Goal: Information Seeking & Learning: Find specific fact

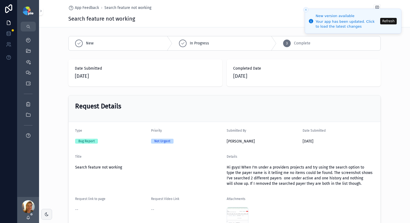
click at [385, 20] on button "Refresh" at bounding box center [388, 21] width 17 height 7
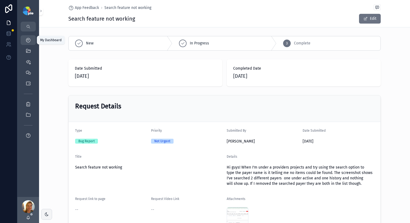
click at [27, 40] on icon "scrollable content" at bounding box center [27, 39] width 5 height 5
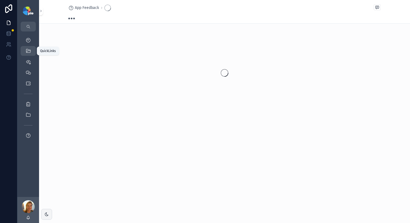
click at [27, 47] on div "QuickLinks" at bounding box center [28, 51] width 9 height 9
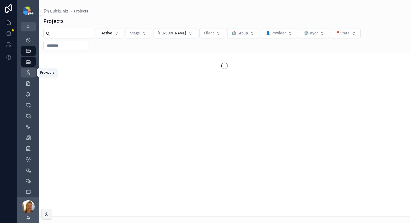
click at [27, 71] on icon "scrollable content" at bounding box center [27, 72] width 5 height 5
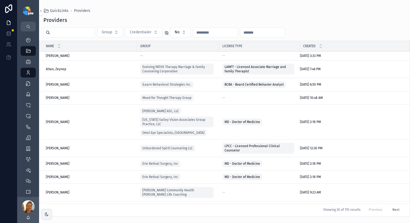
click at [82, 33] on input "scrollable content" at bounding box center [72, 33] width 44 height 8
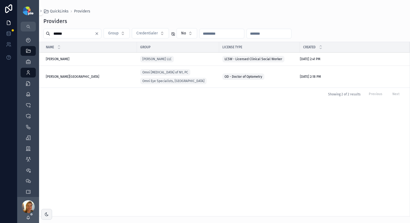
type input "******"
click at [75, 78] on span "Ovittore-Kenney, Kimberley" at bounding box center [72, 77] width 53 height 4
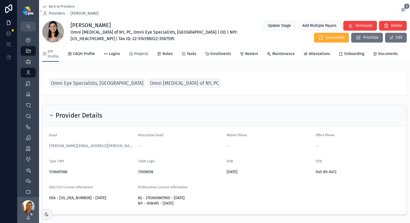
click at [130, 52] on icon "scrollable content" at bounding box center [131, 54] width 4 height 4
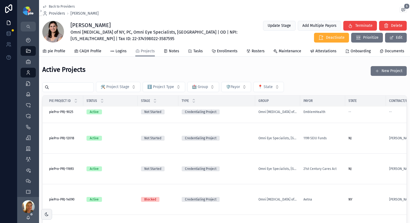
scroll to position [71, 0]
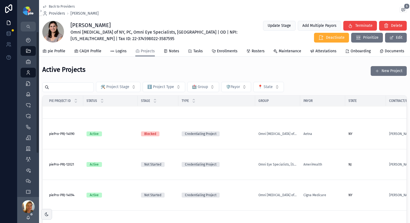
click at [62, 90] on input "scrollable content" at bounding box center [71, 87] width 44 height 8
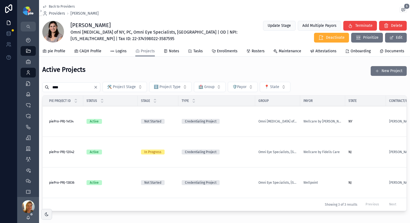
type input "****"
drag, startPoint x: 248, startPoint y: 193, endPoint x: 158, endPoint y: 192, distance: 89.7
click at [158, 192] on div "Pie Project ID Status Stage Type Group Payor State Contract/Enrollment Contract…" at bounding box center [224, 153] width 364 height 116
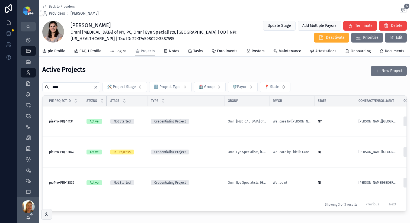
drag, startPoint x: 137, startPoint y: 105, endPoint x: 104, endPoint y: 108, distance: 33.0
click at [104, 106] on th "Status" at bounding box center [95, 101] width 24 height 11
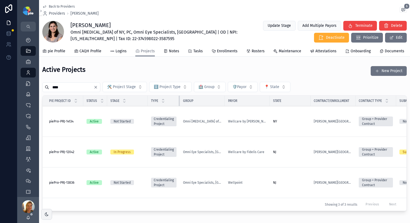
drag, startPoint x: 224, startPoint y: 104, endPoint x: 175, endPoint y: 107, distance: 49.1
click at [175, 106] on th "Type" at bounding box center [164, 101] width 32 height 11
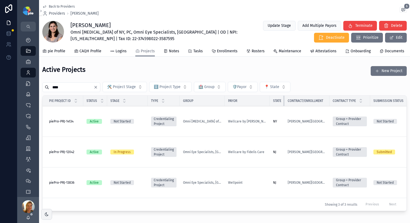
drag, startPoint x: 305, startPoint y: 105, endPoint x: 279, endPoint y: 108, distance: 26.4
click at [279, 106] on th "State" at bounding box center [277, 101] width 15 height 11
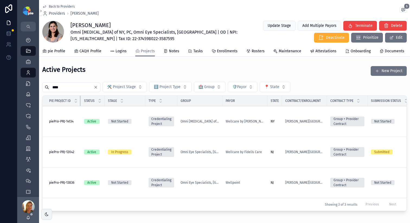
drag, startPoint x: 82, startPoint y: 104, endPoint x: 71, endPoint y: 105, distance: 10.6
click at [72, 105] on th "Pie Project ID" at bounding box center [62, 101] width 38 height 11
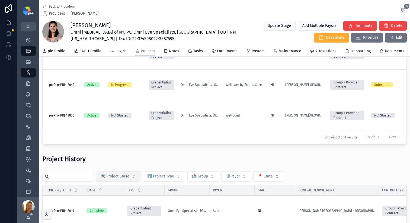
scroll to position [68, 0]
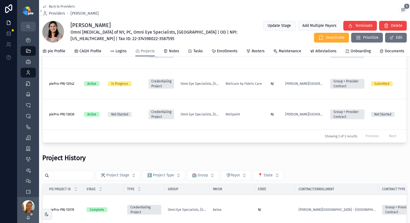
click at [81, 172] on input "scrollable content" at bounding box center [71, 176] width 44 height 8
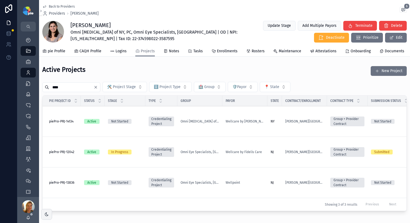
type input "****"
click at [253, 181] on div "Wellpoint" at bounding box center [245, 183] width 38 height 4
click at [52, 52] on span "pie Profile" at bounding box center [57, 51] width 18 height 5
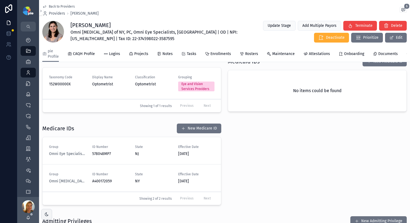
scroll to position [293, 0]
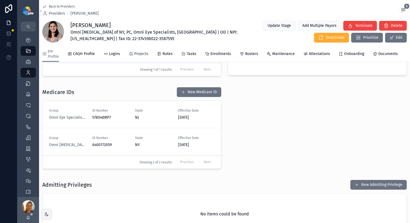
click at [144, 51] on span "Projects" at bounding box center [141, 53] width 14 height 5
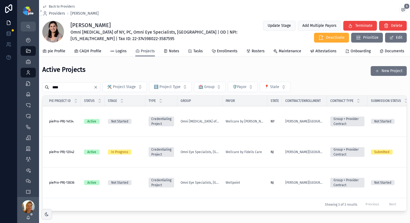
click at [143, 53] on span "Projects" at bounding box center [148, 51] width 14 height 5
click at [54, 50] on span "pie Profile" at bounding box center [57, 51] width 18 height 5
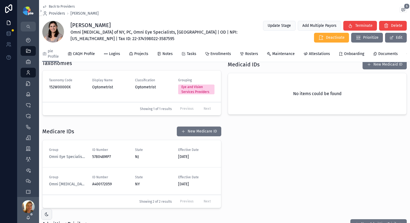
scroll to position [252, 0]
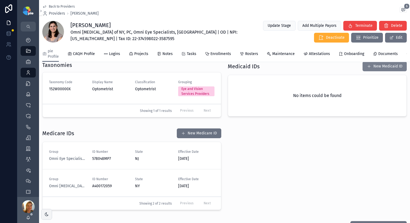
click at [367, 69] on span "scrollable content" at bounding box center [369, 66] width 4 height 4
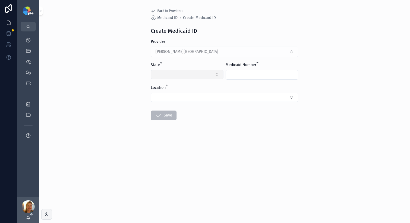
click at [184, 77] on button "Select Button" at bounding box center [187, 74] width 73 height 9
click at [168, 96] on div "NJ" at bounding box center [186, 96] width 75 height 9
click at [245, 75] on input "scrollable content" at bounding box center [262, 75] width 72 height 8
click at [242, 76] on input "scrollable content" at bounding box center [262, 75] width 72 height 8
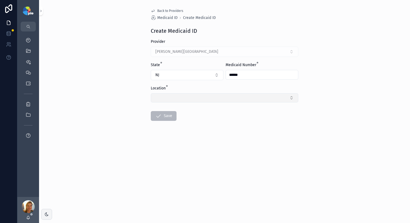
type input "******"
click at [198, 98] on button "Select Button" at bounding box center [224, 97] width 147 height 9
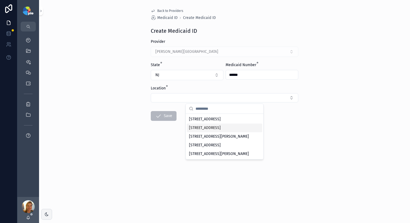
click at [203, 131] on span "485 Route 1 South Bldg A, Iselin, NJ 08830-3009" at bounding box center [205, 127] width 32 height 5
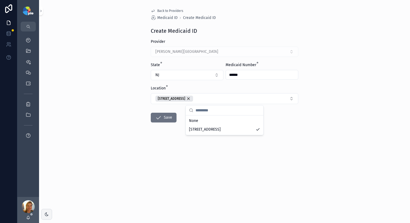
click at [148, 137] on div "Back to Providers Medicaid ID Create Medicaid ID Create Medicaid ID Provider Ov…" at bounding box center [224, 78] width 156 height 157
click at [160, 117] on icon "scrollable content" at bounding box center [158, 117] width 7 height 7
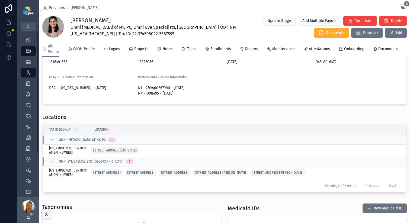
scroll to position [105, 0]
click at [222, 47] on span "Enrollments" at bounding box center [220, 48] width 21 height 5
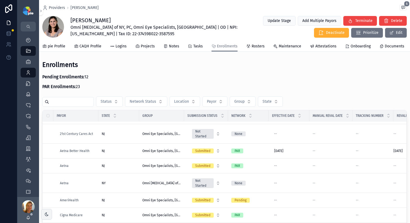
scroll to position [11, 0]
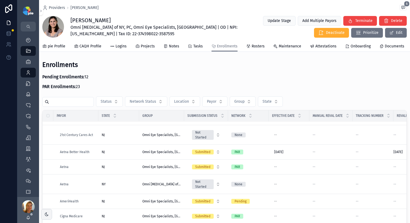
click at [71, 106] on input "scrollable content" at bounding box center [71, 102] width 44 height 8
click at [147, 47] on span "Projects" at bounding box center [148, 46] width 14 height 5
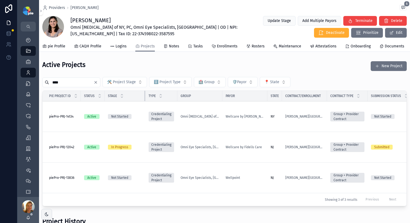
click at [144, 99] on tr "Pie Project ID Status Stage Type Group Payor State Contract/Enrollment Contract…" at bounding box center [269, 96] width 452 height 11
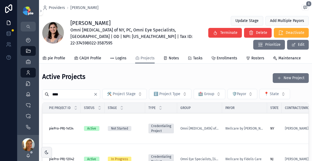
click at [73, 91] on input "****" at bounding box center [71, 95] width 44 height 8
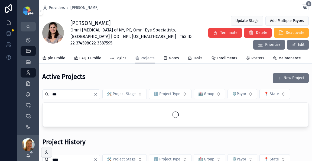
type input "***"
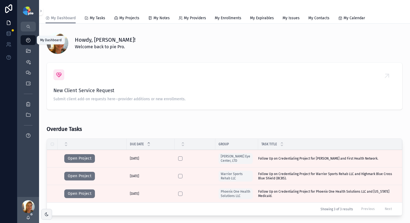
click at [28, 41] on icon "scrollable content" at bounding box center [27, 39] width 5 height 5
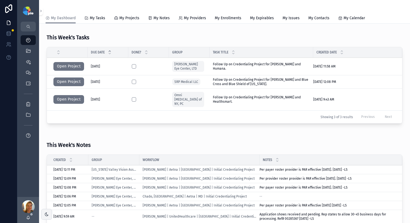
scroll to position [201, 0]
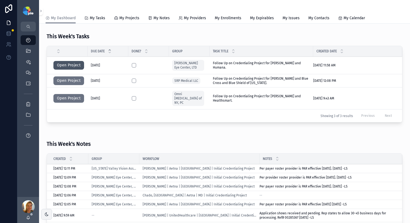
click at [70, 65] on button "Open Project" at bounding box center [68, 65] width 31 height 9
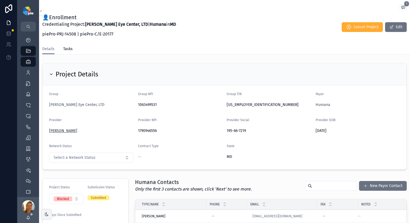
click at [53, 129] on span "[PERSON_NAME]" at bounding box center [63, 130] width 28 height 5
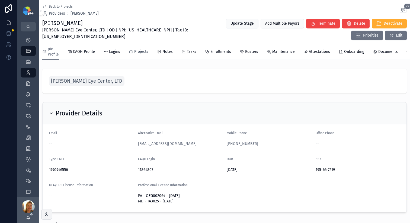
click at [132, 51] on icon "scrollable content" at bounding box center [131, 52] width 4 height 4
